Goal: Task Accomplishment & Management: Complete application form

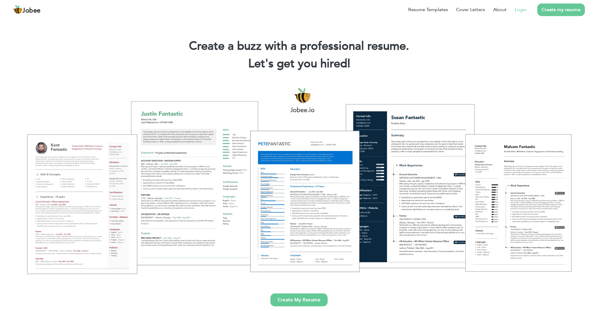
click at [515, 5] on li "Login" at bounding box center [517, 9] width 20 height 15
click at [523, 13] on link "Login" at bounding box center [521, 9] width 12 height 7
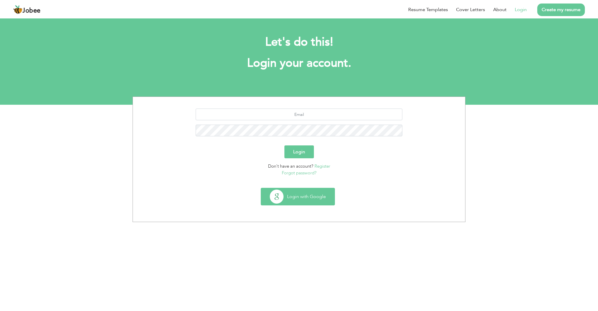
click at [297, 196] on button "Login with Google" at bounding box center [298, 196] width 74 height 17
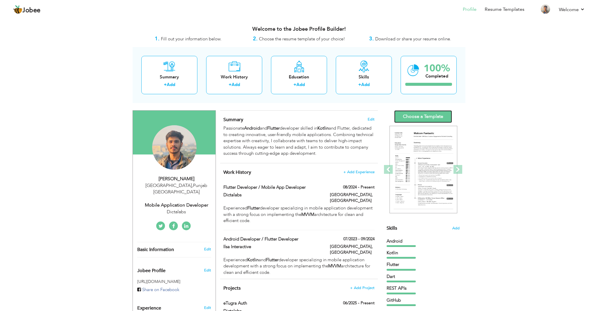
click at [431, 112] on link "Choose a Template" at bounding box center [423, 116] width 58 height 13
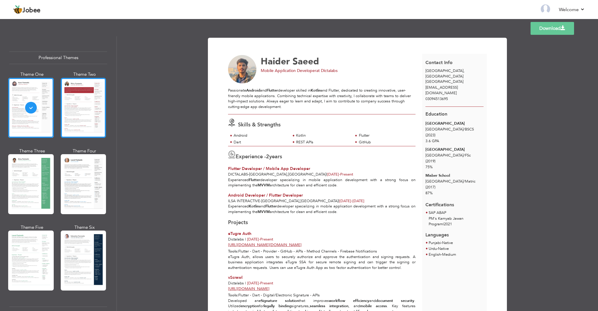
click at [90, 103] on div at bounding box center [84, 108] width 46 height 60
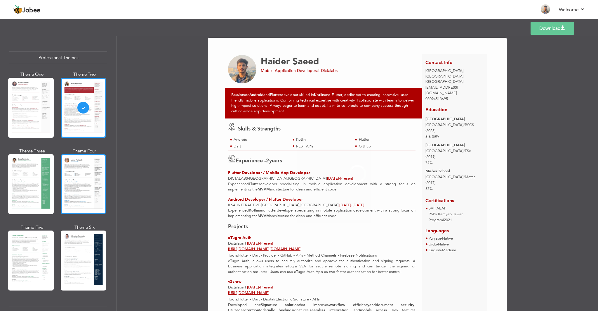
click at [91, 176] on div at bounding box center [84, 184] width 46 height 60
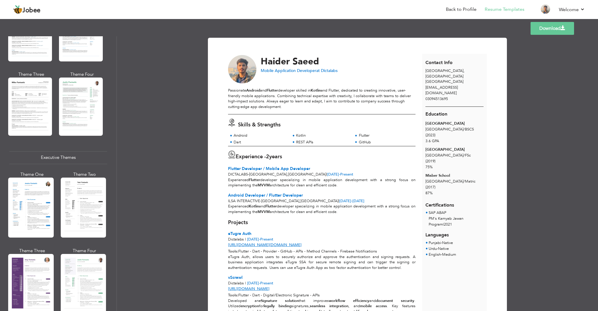
scroll to position [337, 0]
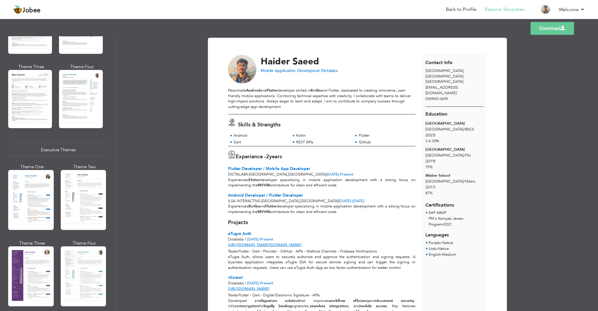
click at [91, 176] on div at bounding box center [84, 200] width 46 height 60
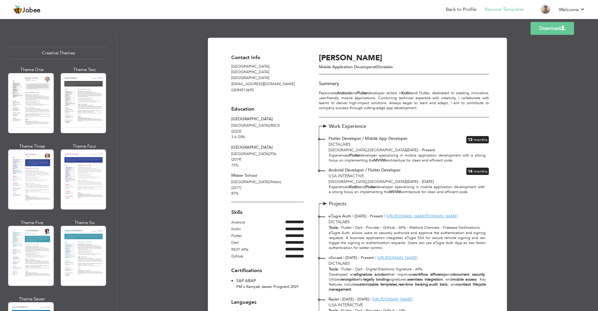
scroll to position [692, 0]
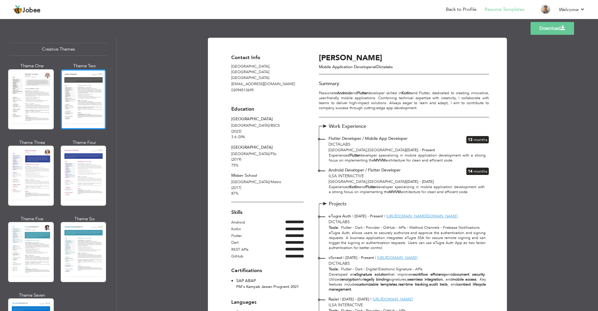
click at [81, 83] on div at bounding box center [84, 99] width 46 height 60
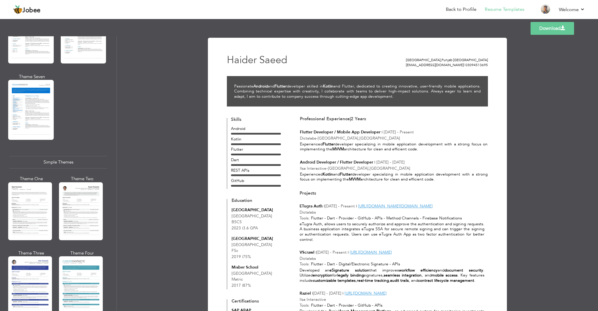
scroll to position [917, 0]
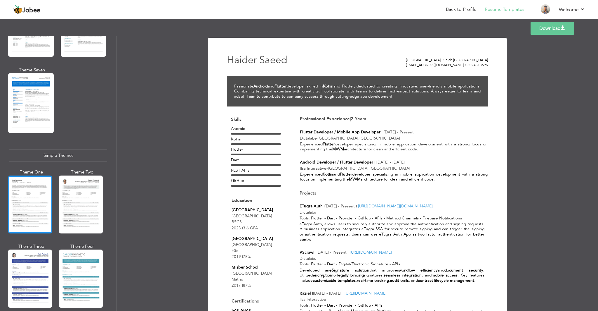
click at [28, 178] on div at bounding box center [30, 204] width 44 height 58
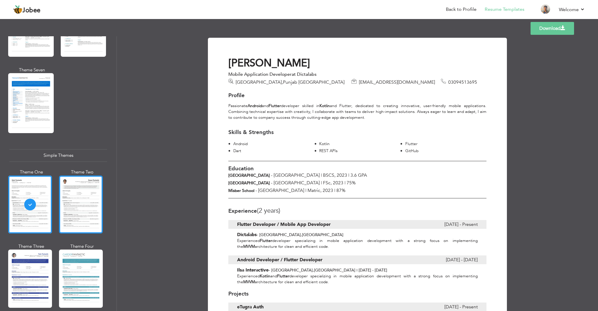
click at [79, 197] on div at bounding box center [81, 204] width 44 height 58
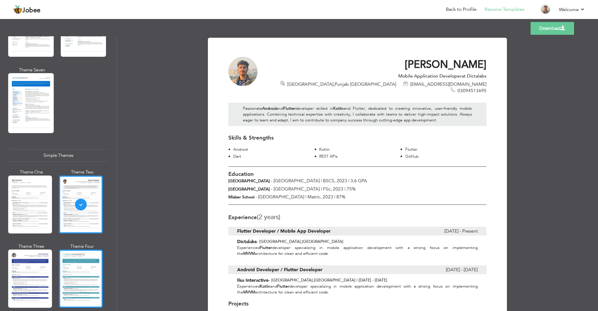
click at [89, 256] on div at bounding box center [81, 278] width 44 height 58
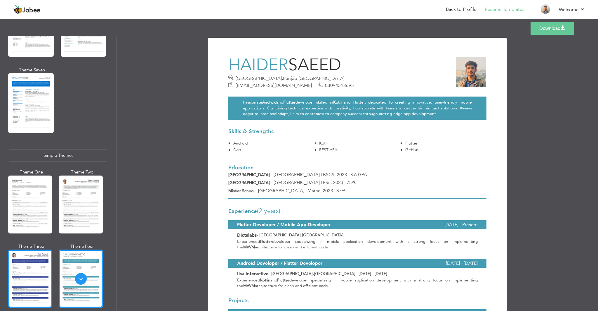
click at [40, 257] on div at bounding box center [30, 278] width 44 height 58
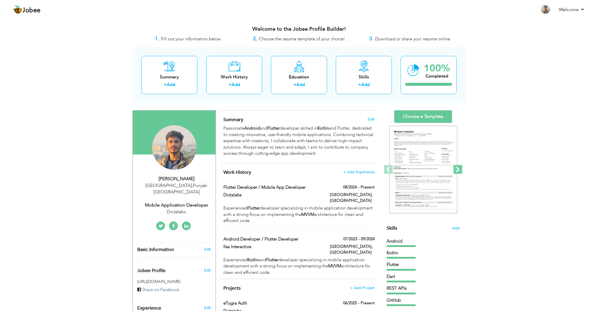
click at [458, 171] on span at bounding box center [458, 169] width 9 height 9
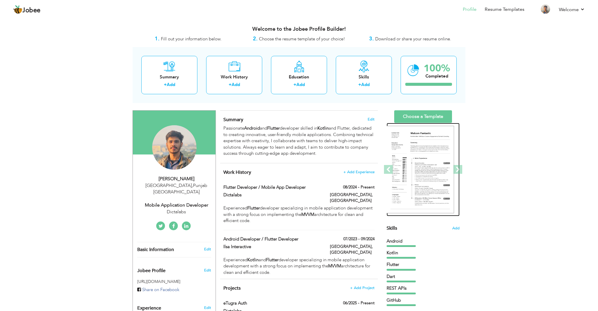
drag, startPoint x: 418, startPoint y: 157, endPoint x: 568, endPoint y: 70, distance: 172.9
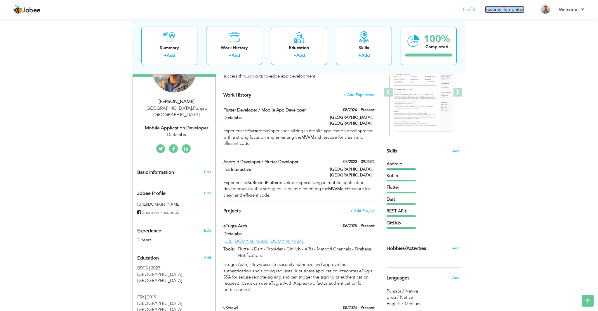
scroll to position [77, 0]
click at [180, 132] on div "Dictalabs" at bounding box center [176, 135] width 78 height 7
type input "Haider"
type input "Saeed"
type input "03094513695"
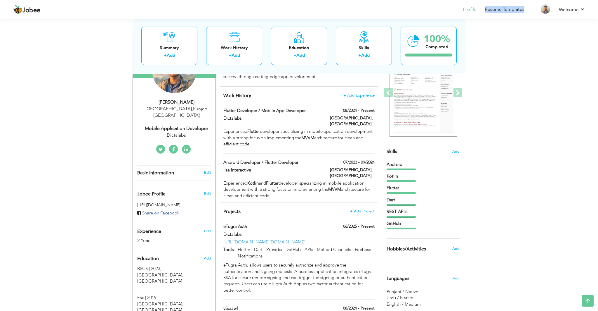
select select "number:166"
type input "Punjab"
type input "[GEOGRAPHIC_DATA]"
select select "number:4"
type input "Dictalabs"
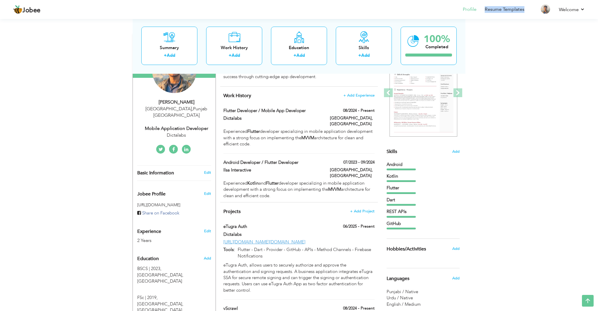
type input "Mobile Application Developer"
type input "https://www.linkedin.com/in/haider-saeed"
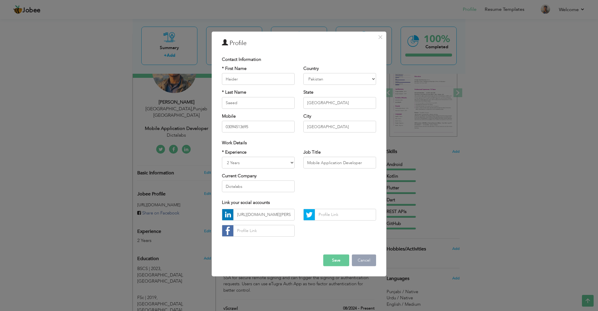
click at [359, 261] on button "Cancel" at bounding box center [364, 260] width 24 height 12
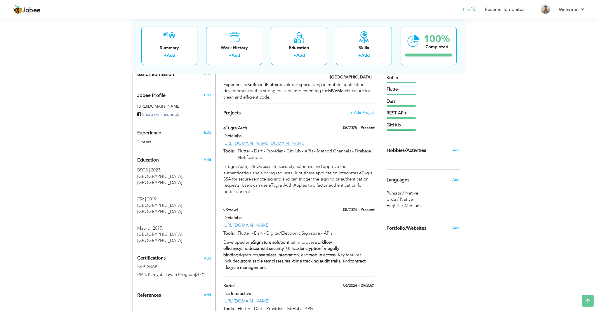
scroll to position [175, 0]
click at [401, 103] on div "Dart" at bounding box center [423, 101] width 73 height 6
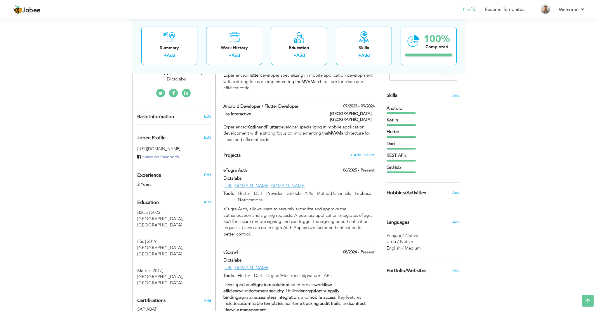
scroll to position [132, 0]
click at [455, 96] on span "Add" at bounding box center [456, 96] width 8 height 6
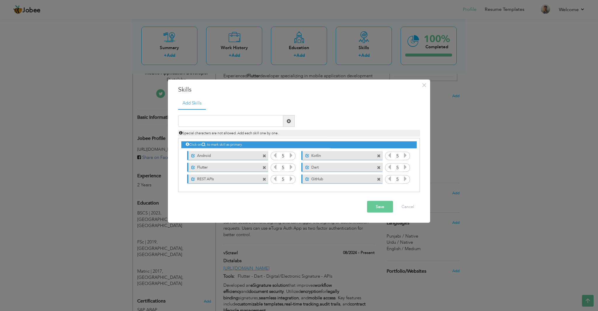
click at [334, 178] on label "GitHub" at bounding box center [338, 177] width 58 height 7
click at [379, 177] on span at bounding box center [379, 179] width 4 height 4
click at [256, 122] on input "text" at bounding box center [230, 121] width 105 height 12
type input "Fire"
click at [408, 202] on button "Cancel" at bounding box center [408, 207] width 24 height 12
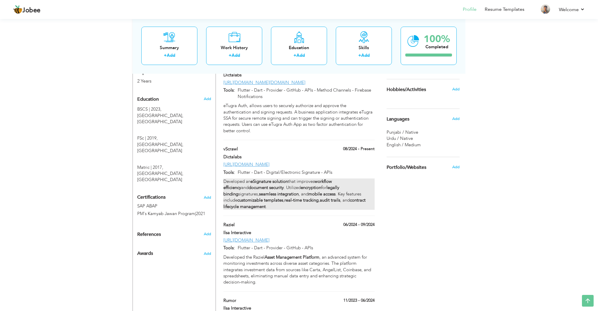
scroll to position [246, 0]
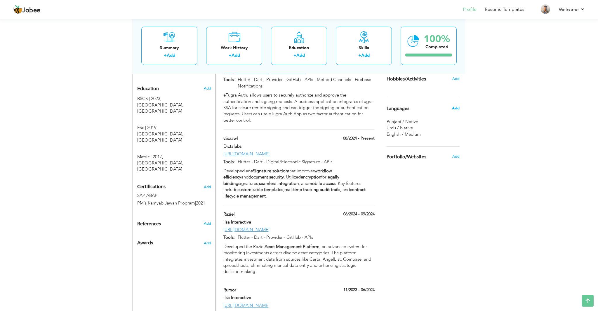
click at [455, 108] on span "Add" at bounding box center [456, 107] width 8 height 5
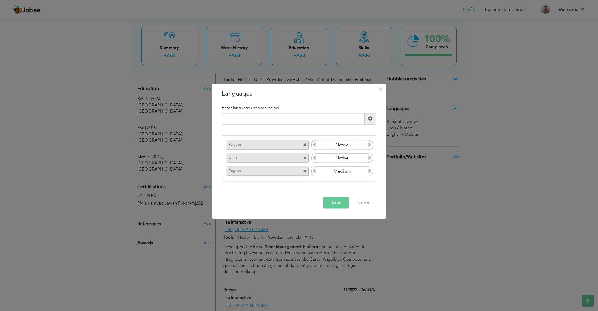
click at [369, 171] on icon at bounding box center [369, 170] width 5 height 5
click at [335, 207] on button "Save" at bounding box center [336, 202] width 26 height 12
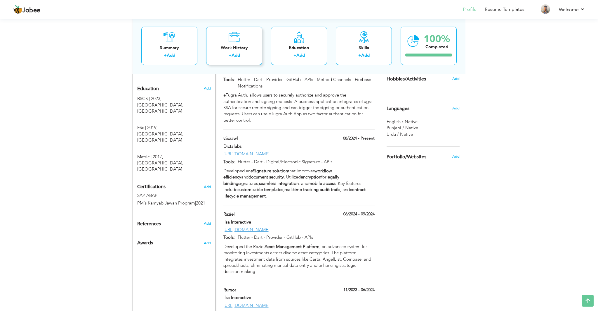
drag, startPoint x: 190, startPoint y: 53, endPoint x: 230, endPoint y: 48, distance: 40.9
click at [230, 48] on div "Summary + Add Work History + Add Education + Add Skills + Add 100% Completed" at bounding box center [299, 46] width 333 height 56
click at [126, 70] on div "View Resume Export PDF Profile Summary Public Link Experience Education Awards …" at bounding box center [299, 132] width 598 height 722
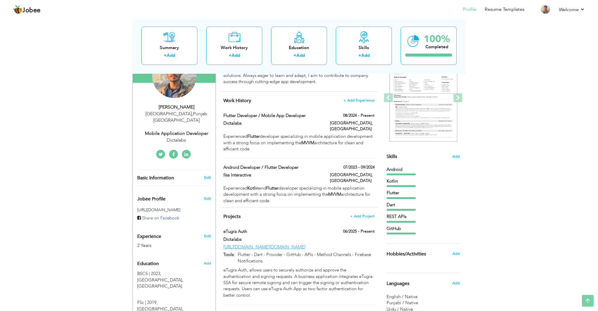
scroll to position [0, 0]
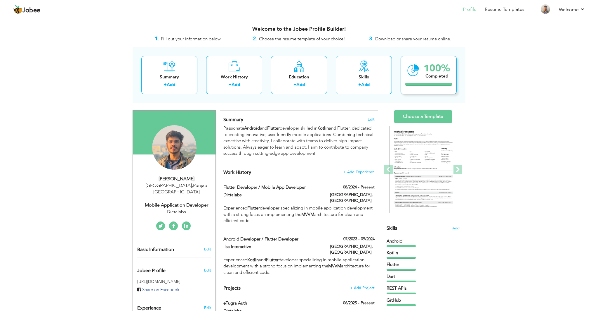
click at [420, 73] on div "100% Completed" at bounding box center [429, 75] width 56 height 38
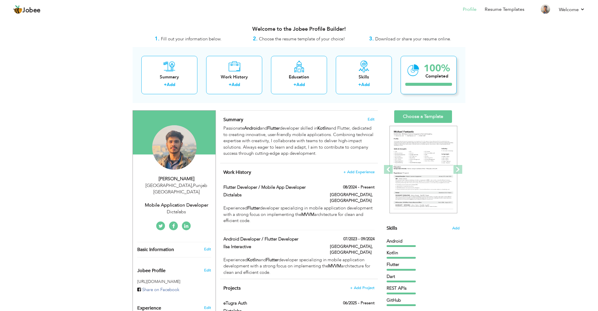
click at [420, 73] on div "100% Completed" at bounding box center [429, 75] width 56 height 38
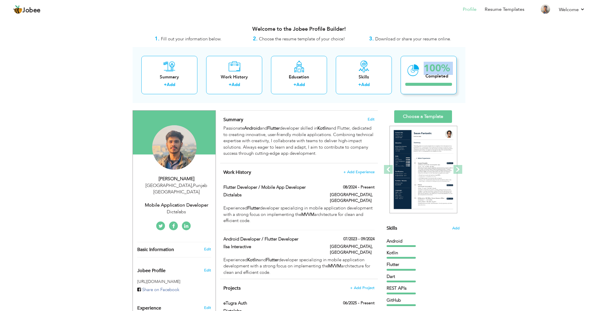
drag, startPoint x: 420, startPoint y: 73, endPoint x: 452, endPoint y: 68, distance: 32.8
click at [452, 68] on div "100% Completed" at bounding box center [429, 75] width 56 height 38
drag, startPoint x: 441, startPoint y: 66, endPoint x: 405, endPoint y: 55, distance: 37.4
click at [405, 55] on div "Summary + Add Work History + Add Education + Add Skills + Add 100% Completed" at bounding box center [299, 75] width 333 height 56
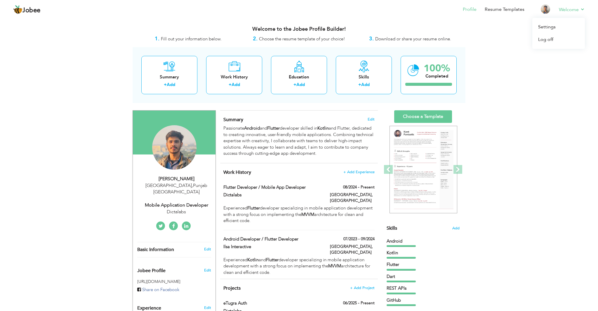
click at [556, 7] on li "Welcome Settings Log off" at bounding box center [568, 10] width 34 height 16
click at [549, 27] on link "Settings" at bounding box center [559, 27] width 53 height 13
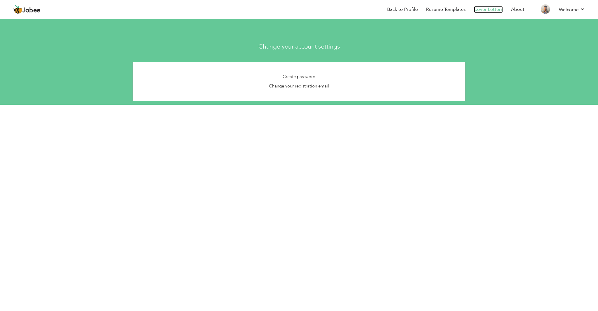
click at [481, 8] on link "Cover Letters" at bounding box center [488, 9] width 29 height 7
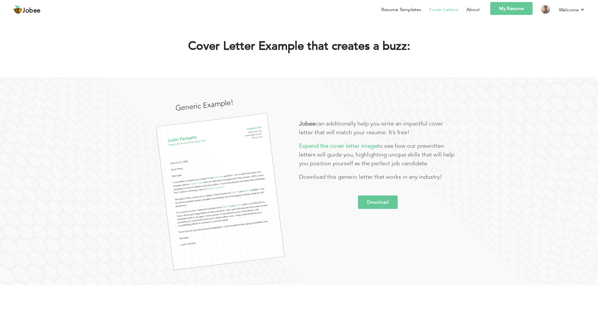
click at [249, 223] on img at bounding box center [220, 191] width 129 height 157
click at [382, 206] on link "Download" at bounding box center [378, 201] width 40 height 13
click at [324, 148] on b "Expand the cover letter image" at bounding box center [338, 146] width 78 height 8
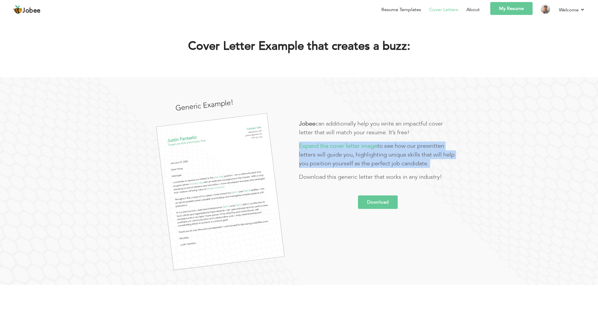
click at [324, 148] on b "Expand the cover letter image" at bounding box center [338, 146] width 78 height 8
click at [352, 147] on b "Expand the cover letter image" at bounding box center [338, 146] width 78 height 8
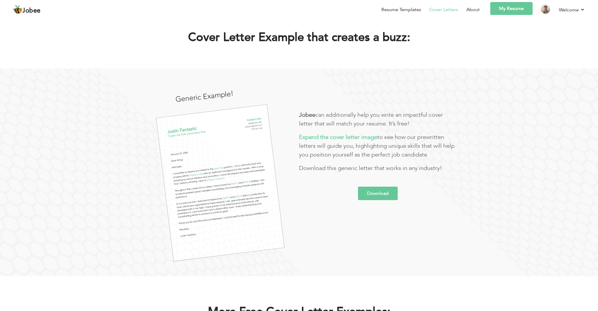
scroll to position [10, 0]
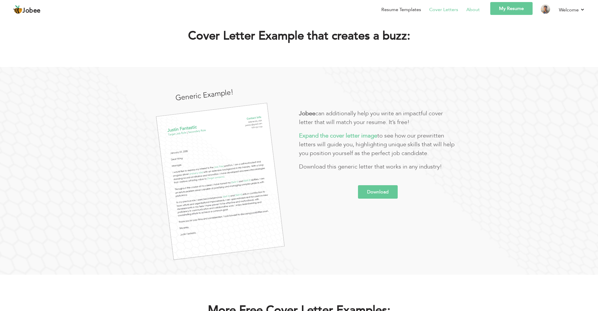
click at [473, 10] on link "About" at bounding box center [472, 9] width 13 height 7
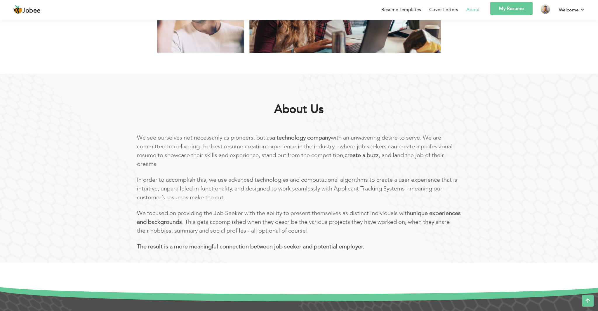
scroll to position [165, 0]
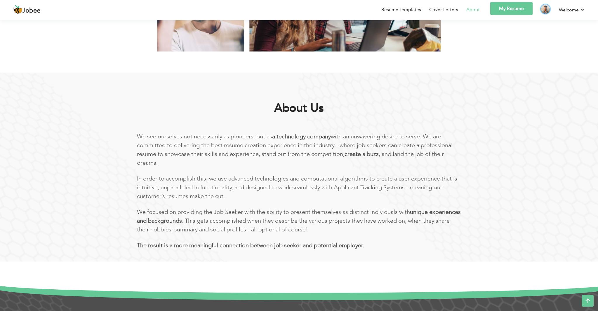
click at [547, 9] on img at bounding box center [545, 8] width 9 height 9
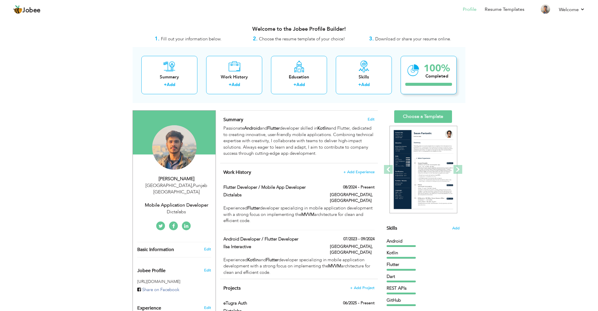
click at [437, 91] on div "100% Completed" at bounding box center [429, 75] width 56 height 38
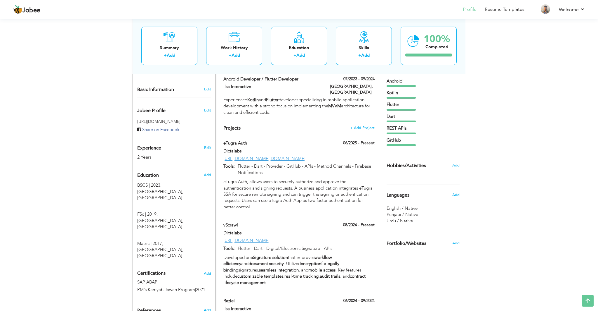
scroll to position [159, 0]
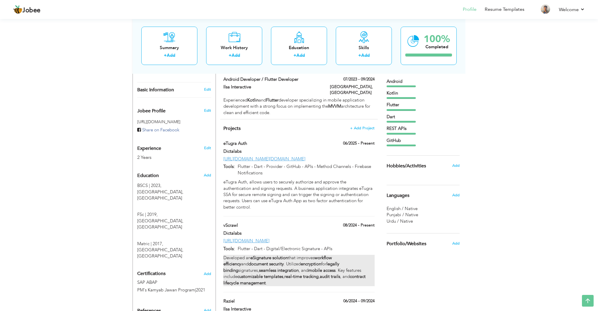
click at [250, 261] on strong "document security" at bounding box center [266, 264] width 35 height 6
type input "vScrawl"
type input "Dictalabs"
type input "08/2024"
type input "[URL][DOMAIN_NAME]"
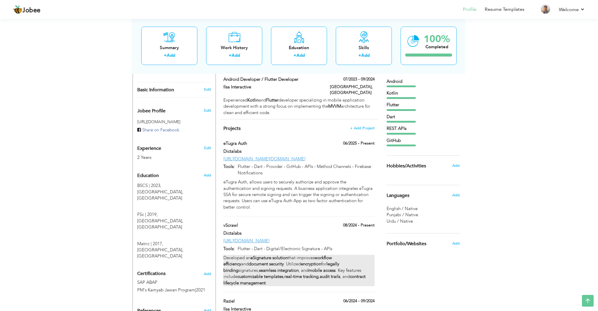
type input "Flutter - Dart - Digital/Electronic Signature - APIs"
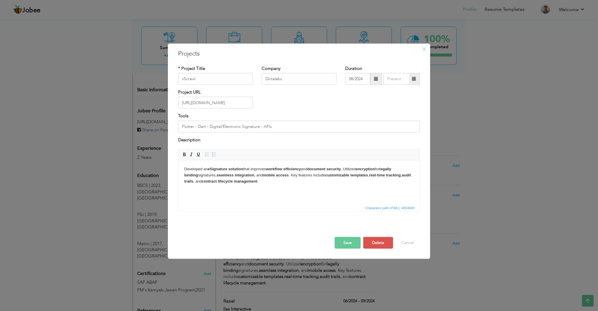
click at [275, 185] on html "Developed an eSignature solution that improves workflow efficiency and document…" at bounding box center [298, 175] width 241 height 30
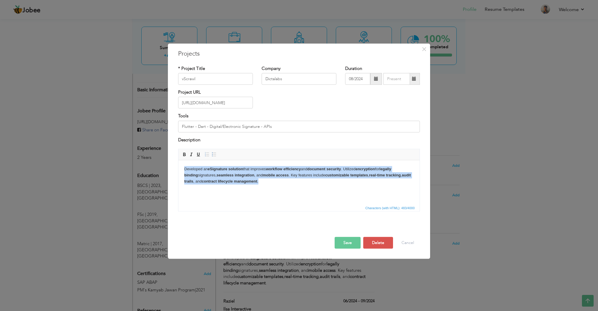
copy body "Developed an eSignature solution that improves workflow efficiency and document…"
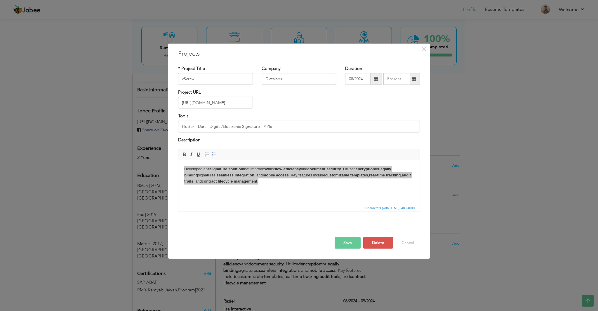
click at [407, 236] on div at bounding box center [299, 230] width 251 height 12
click at [404, 247] on button "Cancel" at bounding box center [408, 243] width 24 height 12
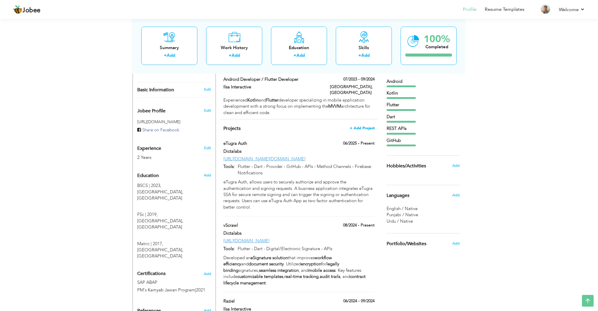
click at [364, 126] on span "+ Add Project" at bounding box center [362, 128] width 25 height 4
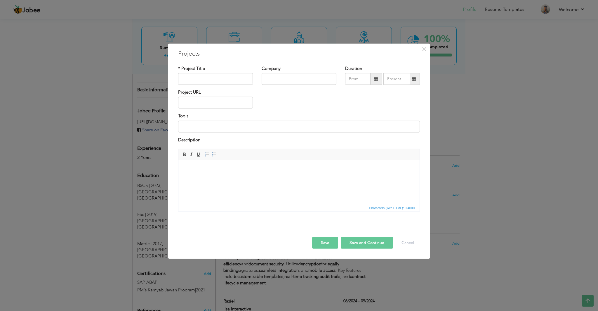
click at [226, 204] on span "Characters (with HTML): 0/4000" at bounding box center [298, 207] width 241 height 7
click at [216, 178] on html at bounding box center [298, 169] width 241 height 18
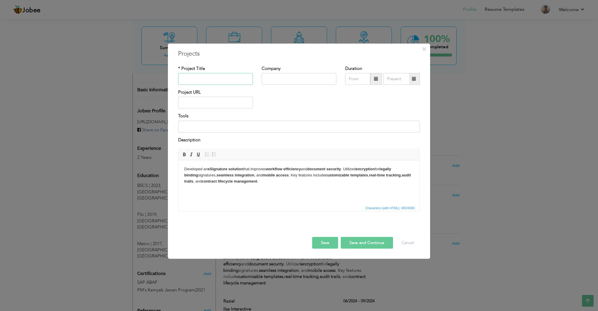
click at [202, 77] on input "text" at bounding box center [215, 79] width 75 height 12
type input "Valid Marker"
click at [278, 76] on input "text" at bounding box center [299, 79] width 75 height 12
type input "DictaLabs"
click at [204, 105] on input "text" at bounding box center [215, 103] width 75 height 12
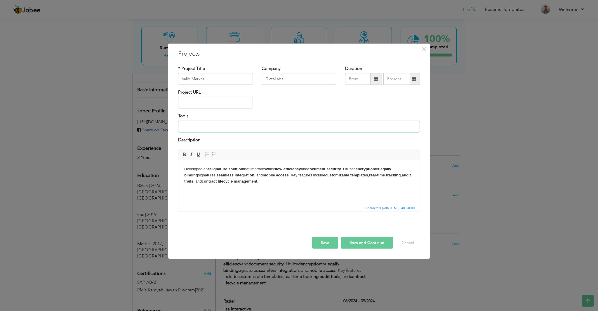
click at [202, 126] on input at bounding box center [299, 126] width 242 height 12
type input "Flutter - Dart - Provider - GitHub - APIs"
click at [280, 188] on html "Developed an eSignature solution that improves workflow efficiency and document…" at bounding box center [298, 175] width 241 height 30
click at [360, 77] on input "09/2025" at bounding box center [357, 79] width 25 height 12
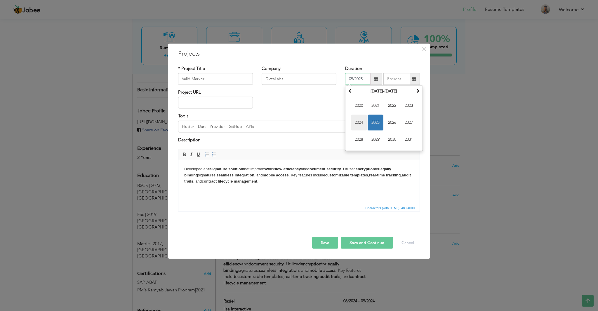
click at [364, 122] on span "2024" at bounding box center [359, 123] width 16 height 16
click at [406, 122] on span "Aug" at bounding box center [409, 123] width 16 height 16
type input "08/2024"
type input "09/2025"
click at [396, 81] on input "09/2025" at bounding box center [397, 79] width 27 height 12
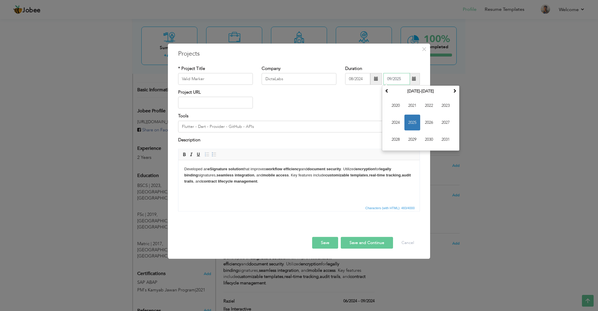
click at [402, 77] on input "09/2025" at bounding box center [397, 79] width 27 height 12
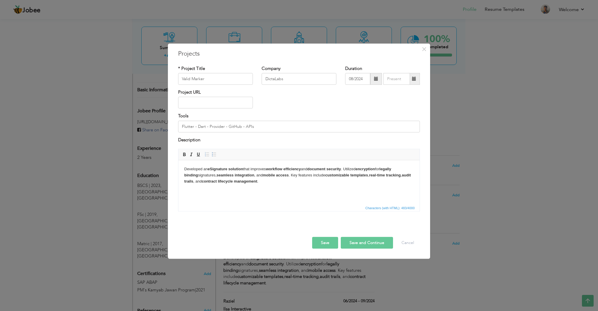
click at [367, 93] on div "Project URL" at bounding box center [299, 101] width 251 height 24
click at [329, 246] on button "Save" at bounding box center [325, 243] width 26 height 12
type input "Dictalabs"
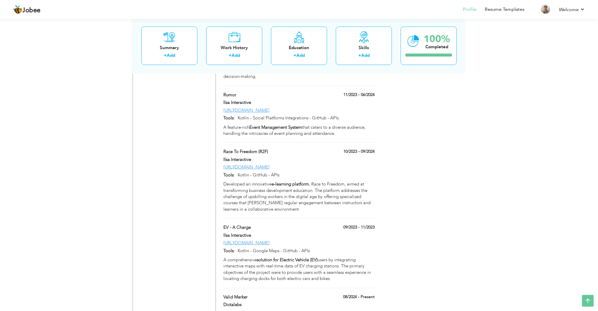
scroll to position [484, 0]
